Goal: Information Seeking & Learning: Understand process/instructions

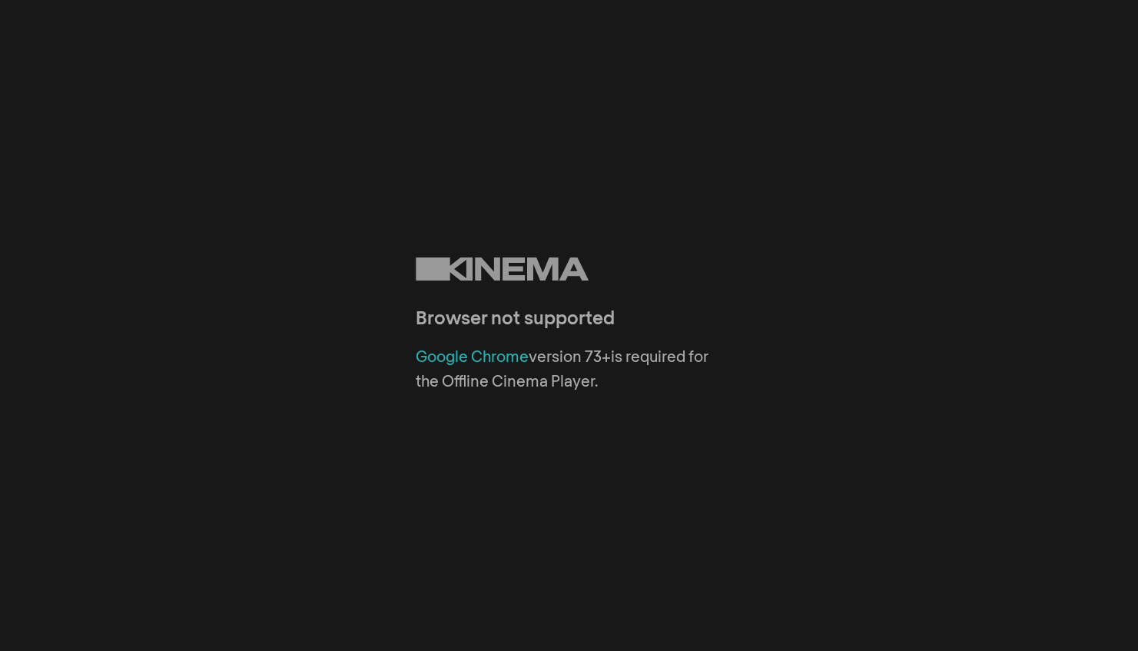
click at [444, 350] on link "Google Chrome" at bounding box center [472, 357] width 113 height 15
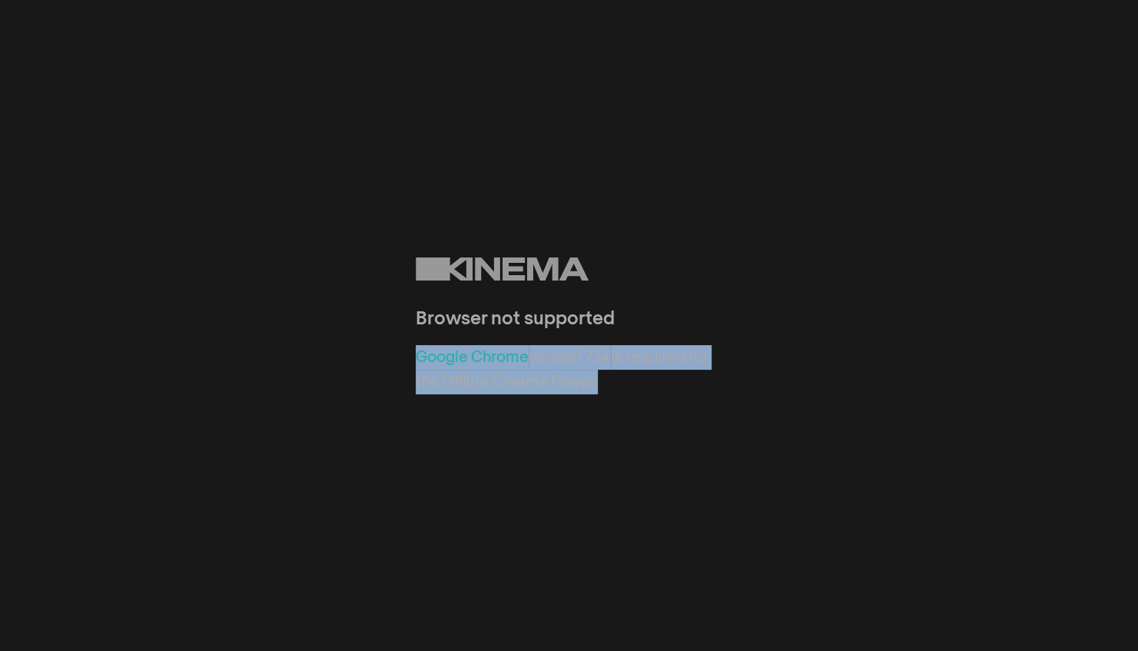
drag, startPoint x: 619, startPoint y: 381, endPoint x: 384, endPoint y: 343, distance: 238.3
click at [384, 343] on div "Browser not supported Google Chrome version 73+ is required for the Offline Cin…" at bounding box center [569, 325] width 1138 height 651
copy div "Google Chrome version 73+ is required for the Offline Cinema Player."
